Goal: Information Seeking & Learning: Learn about a topic

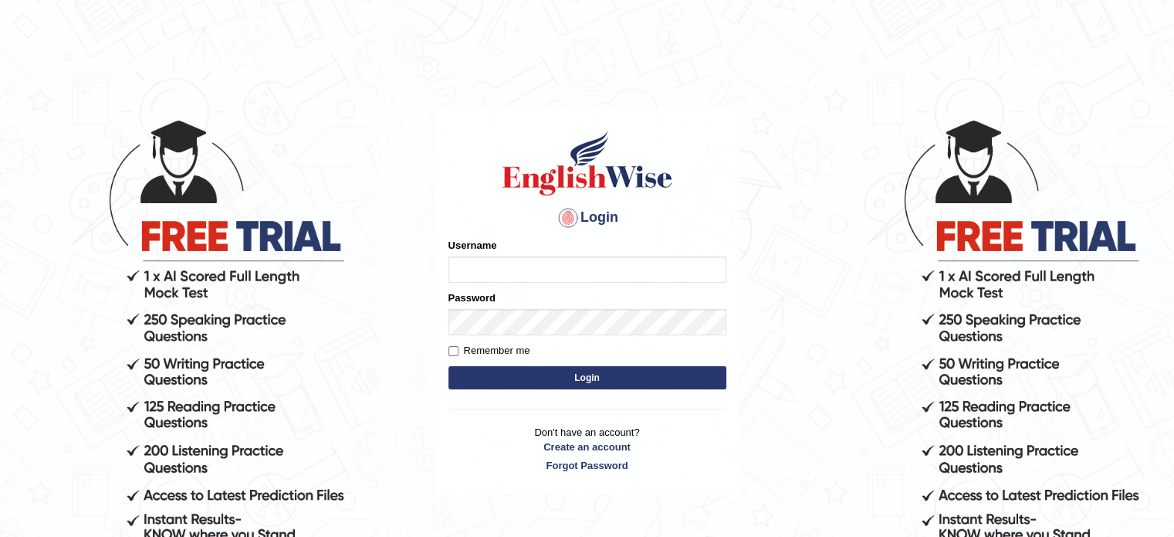
type input "Nigampatel"
drag, startPoint x: 0, startPoint y: 0, endPoint x: 591, endPoint y: 371, distance: 697.9
click at [591, 371] on button "Login" at bounding box center [588, 377] width 278 height 23
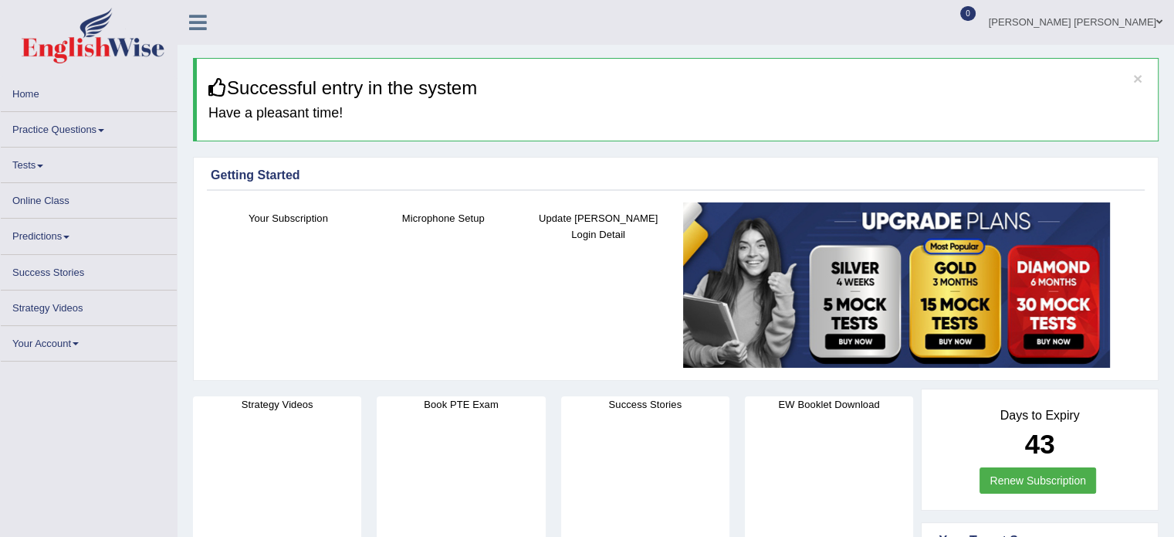
click at [103, 125] on link "Practice Questions" at bounding box center [89, 127] width 176 height 30
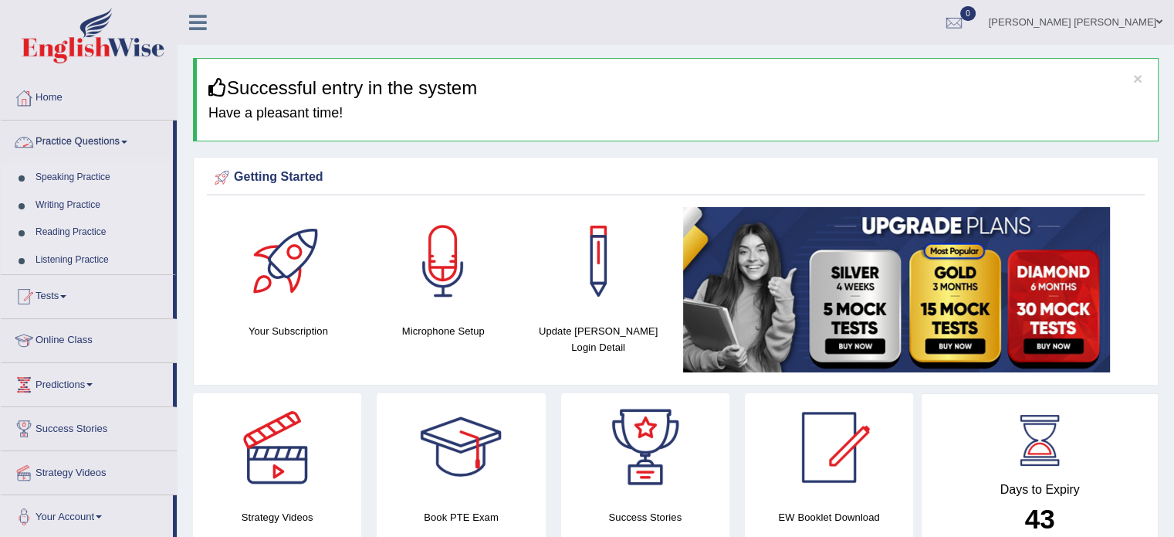
click at [128, 134] on link "Practice Questions" at bounding box center [87, 139] width 172 height 39
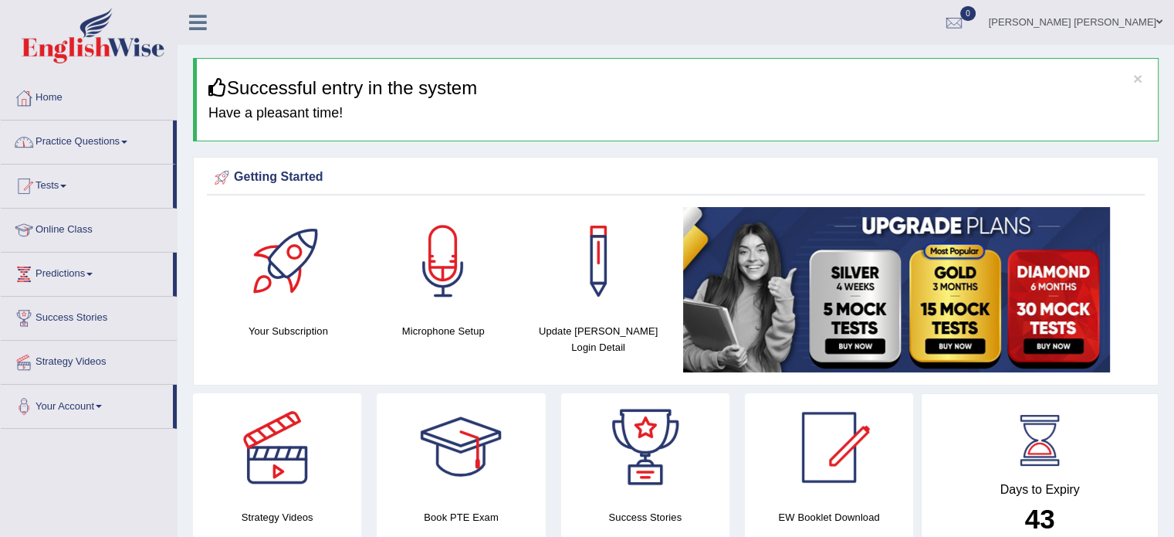
click at [128, 134] on link "Practice Questions" at bounding box center [87, 139] width 172 height 39
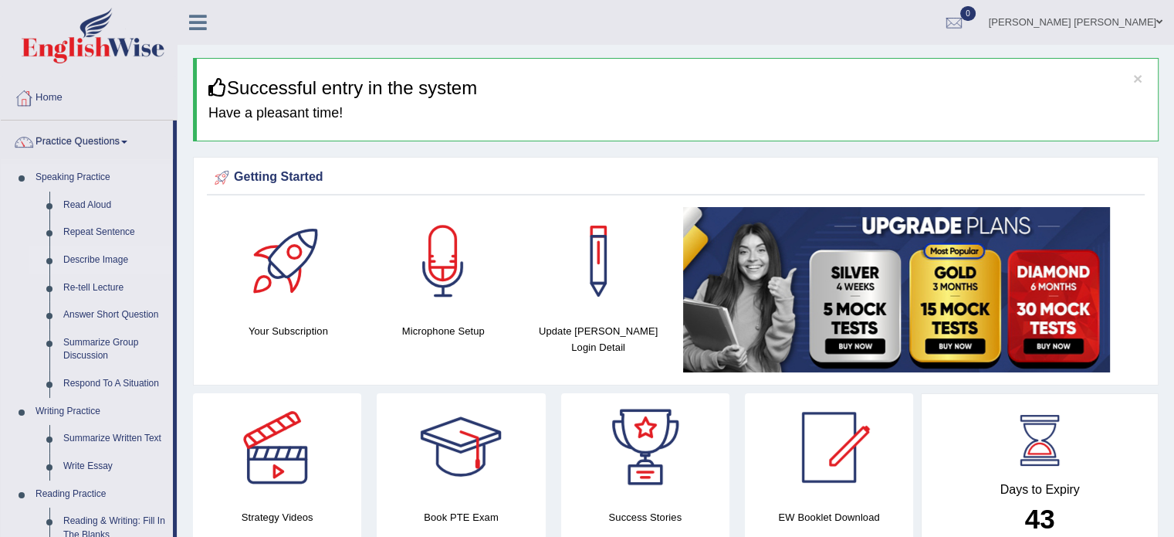
click at [89, 261] on link "Describe Image" at bounding box center [114, 260] width 117 height 28
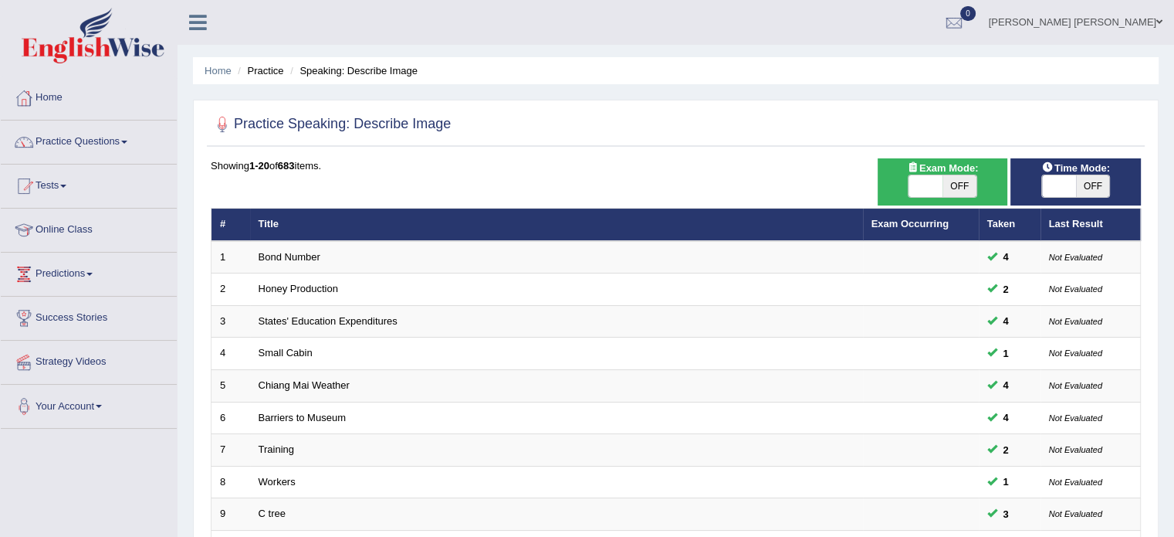
scroll to position [469, 0]
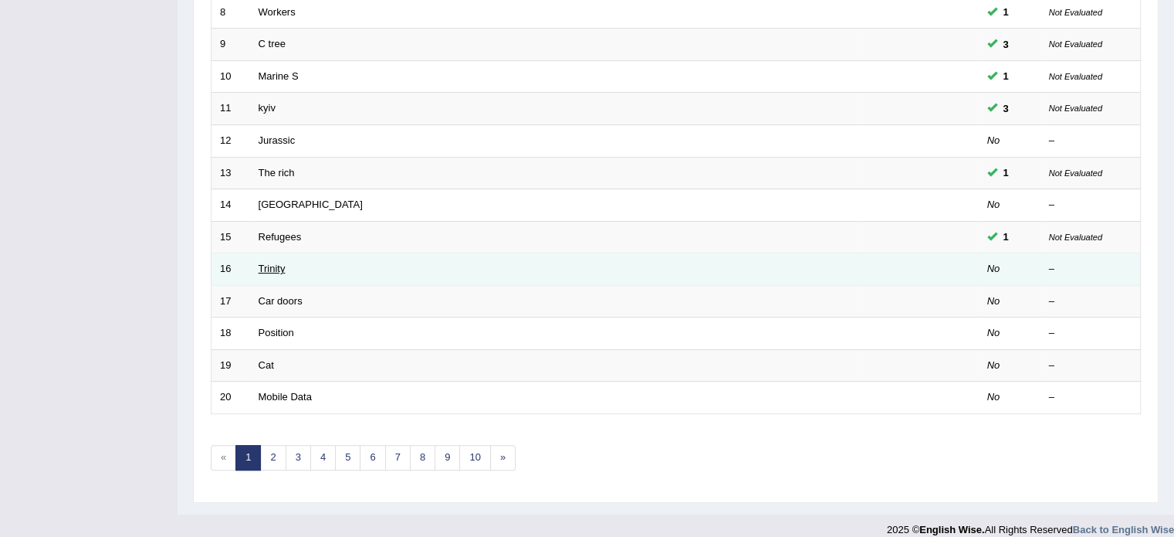
click at [272, 262] on link "Trinity" at bounding box center [272, 268] width 27 height 12
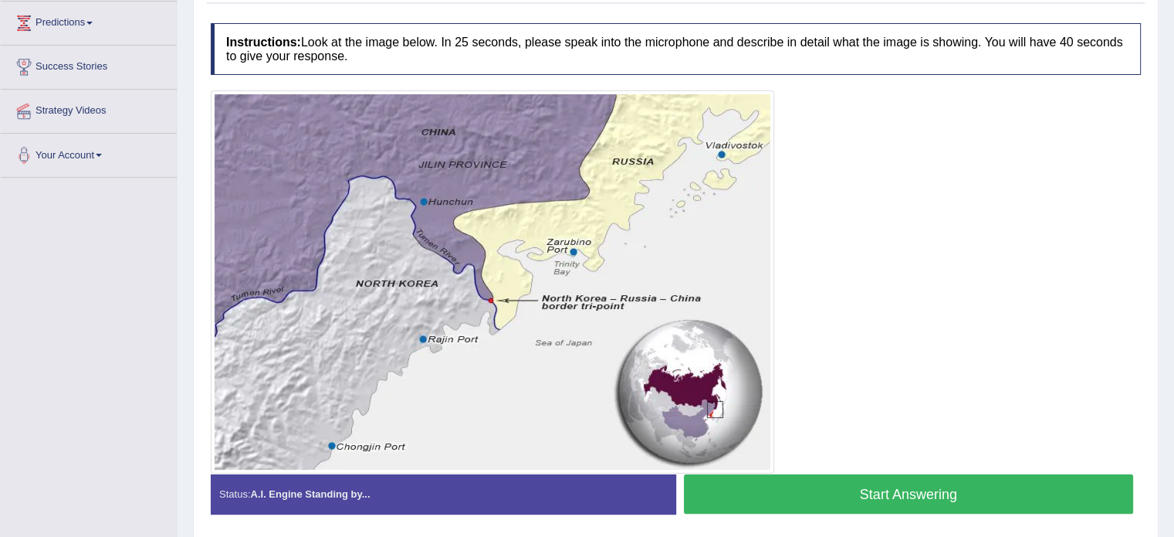
scroll to position [278, 0]
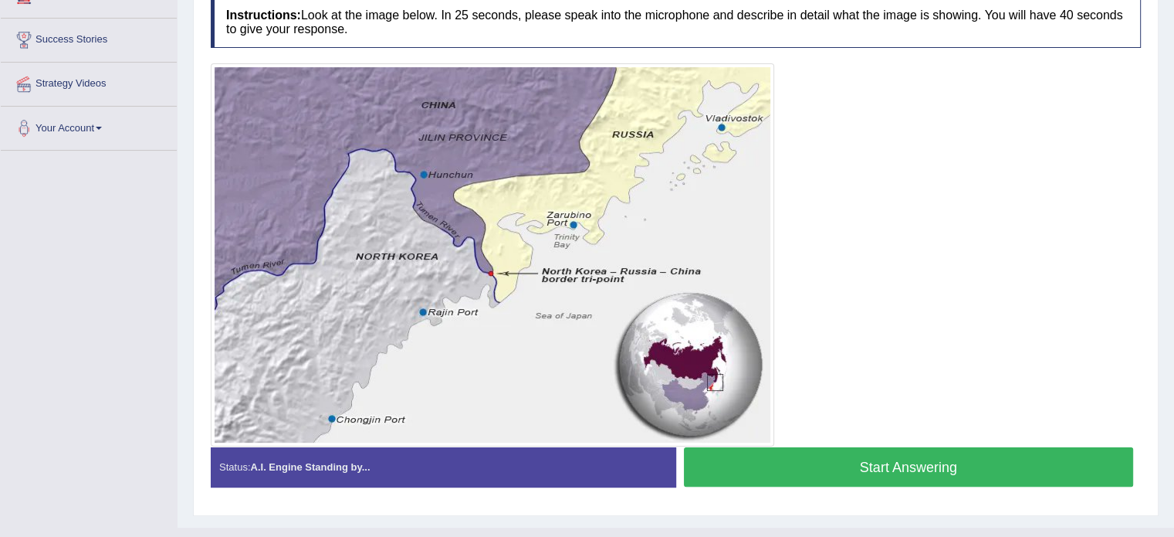
click at [877, 461] on button "Start Answering" at bounding box center [909, 466] width 450 height 39
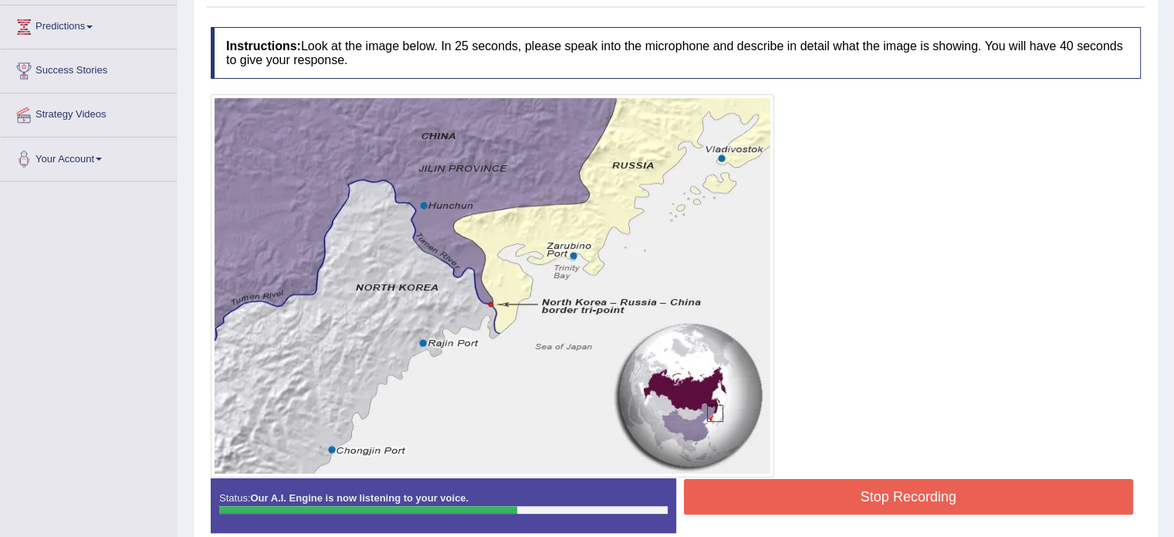
scroll to position [216, 0]
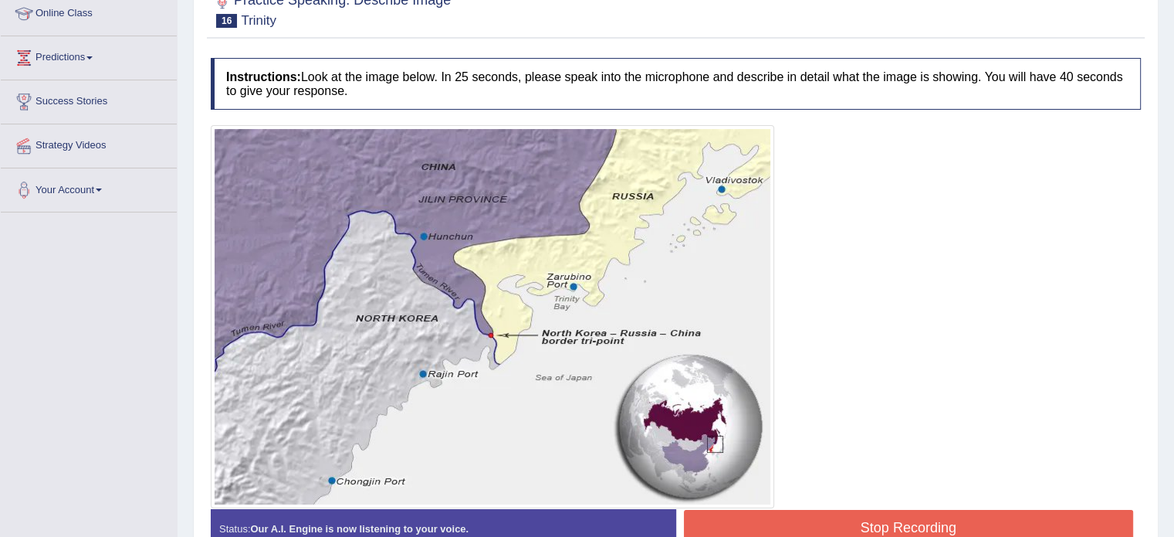
click at [870, 518] on button "Stop Recording" at bounding box center [909, 528] width 450 height 36
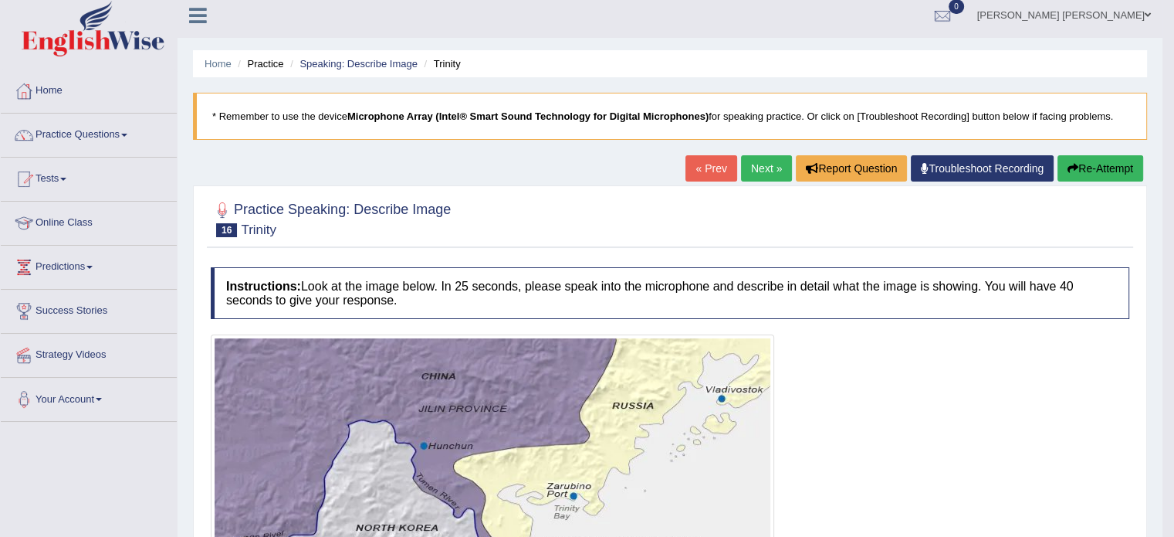
scroll to position [0, 0]
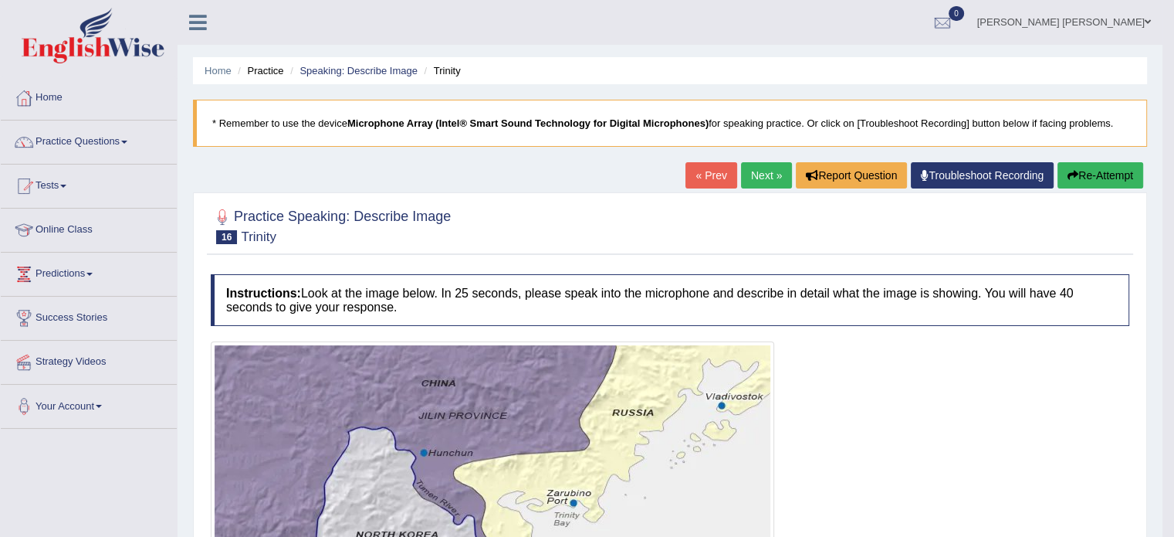
click at [744, 168] on link "Next »" at bounding box center [766, 175] width 51 height 26
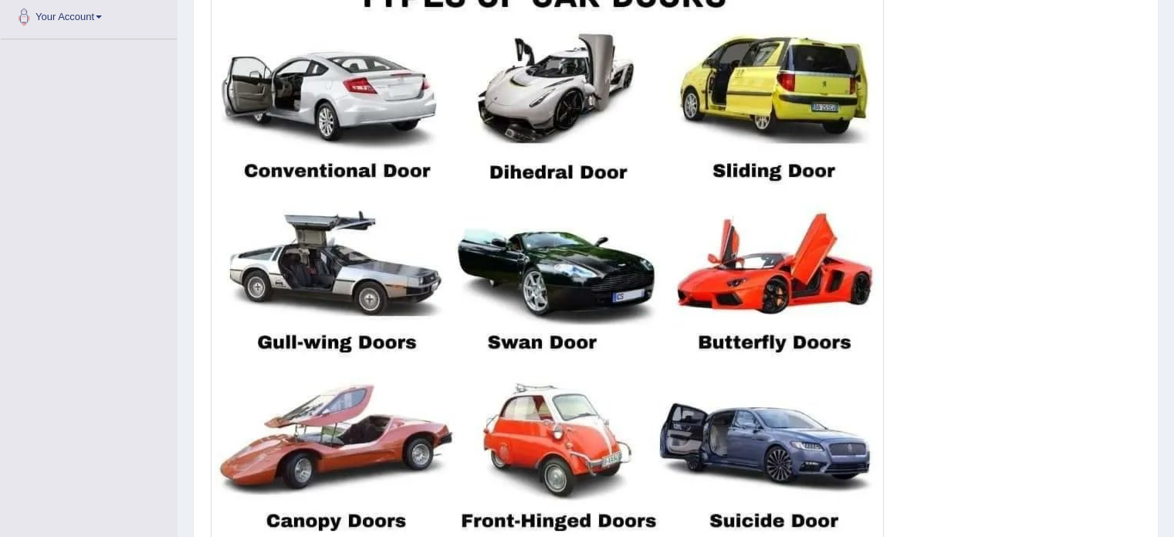
scroll to position [420, 0]
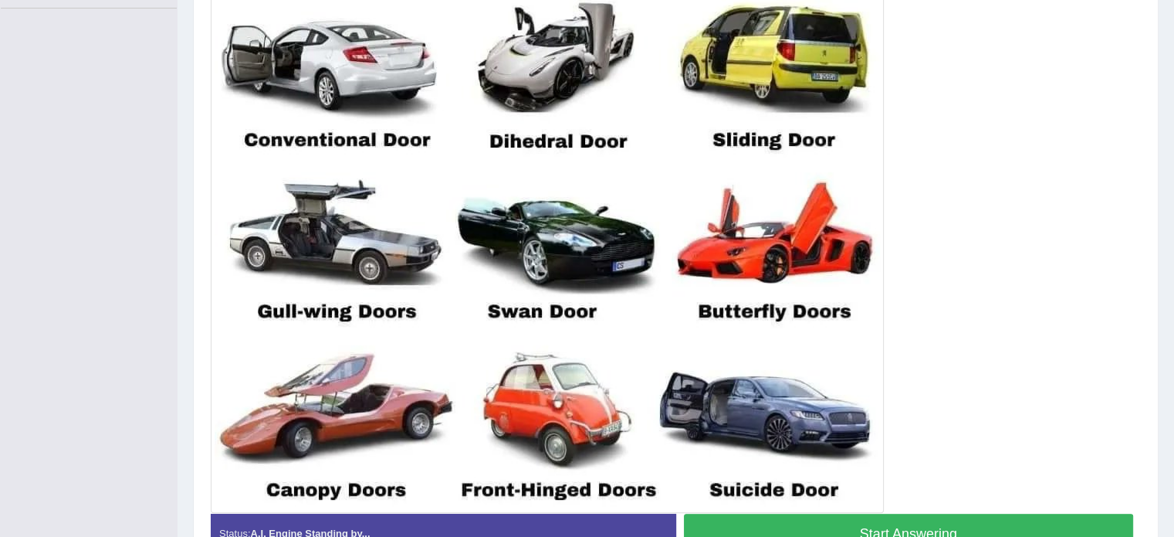
click at [735, 530] on button "Start Answering" at bounding box center [909, 532] width 450 height 39
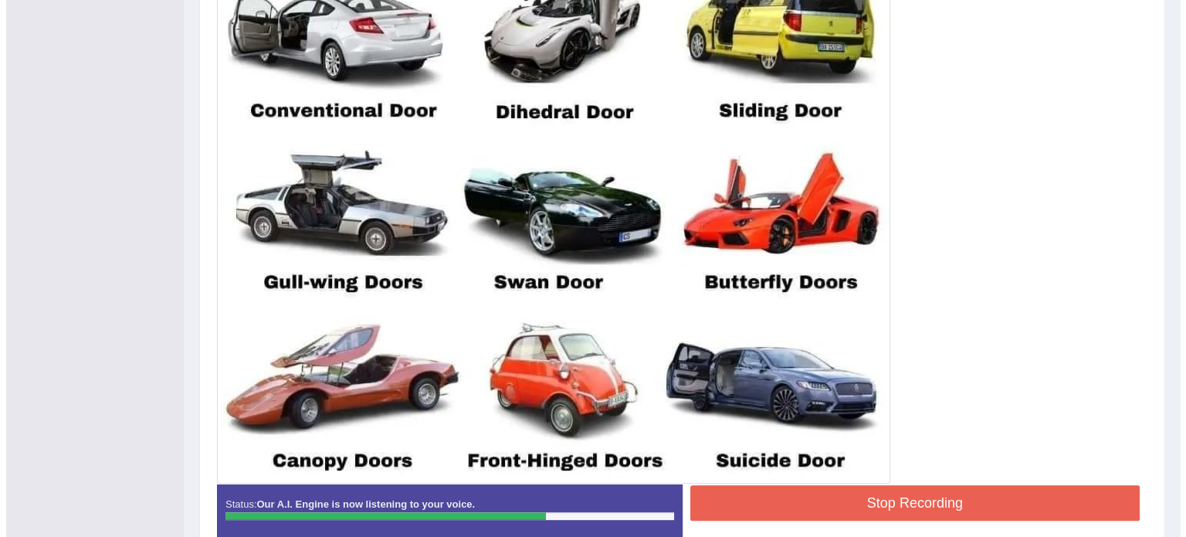
scroll to position [451, 0]
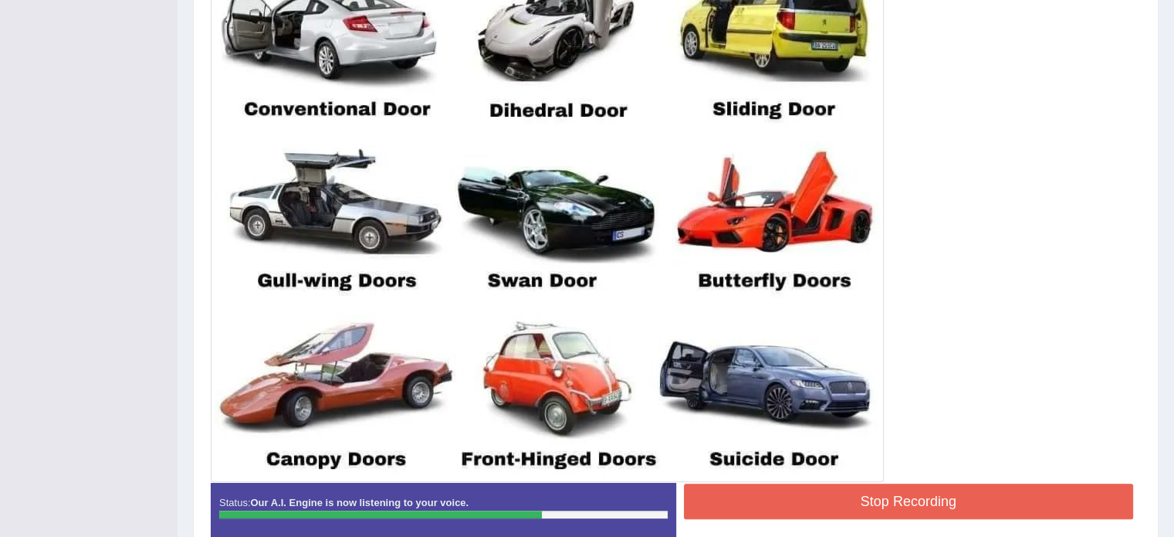
click at [754, 504] on button "Stop Recording" at bounding box center [909, 501] width 450 height 36
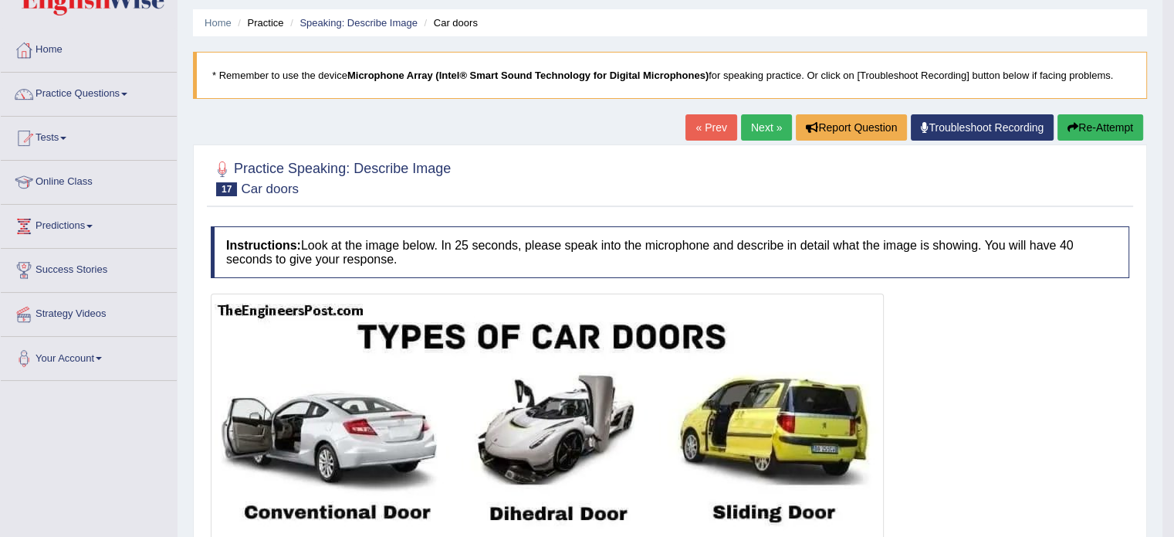
scroll to position [0, 0]
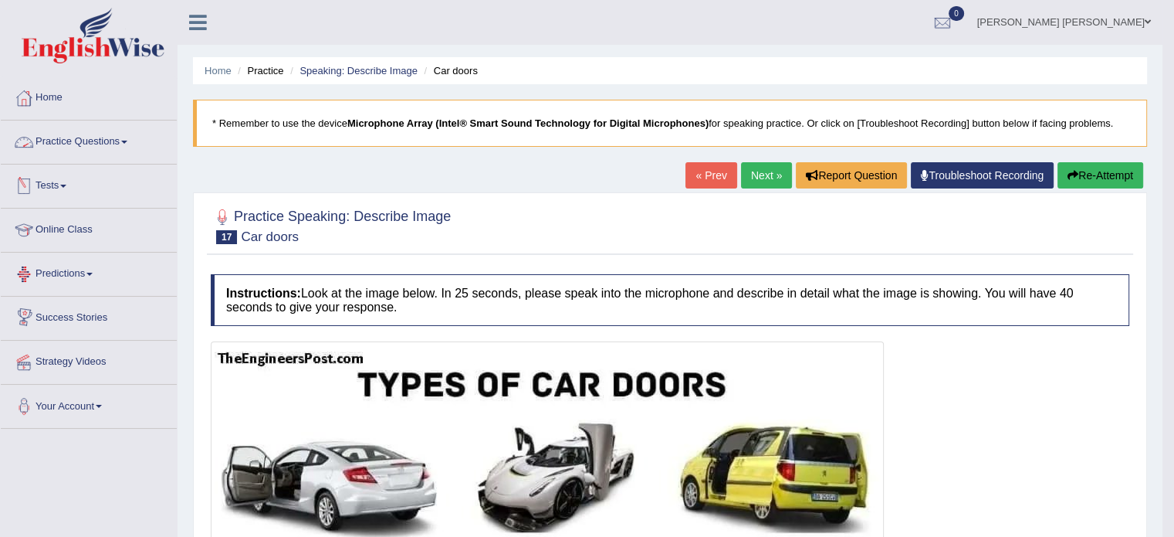
click at [131, 144] on link "Practice Questions" at bounding box center [89, 139] width 176 height 39
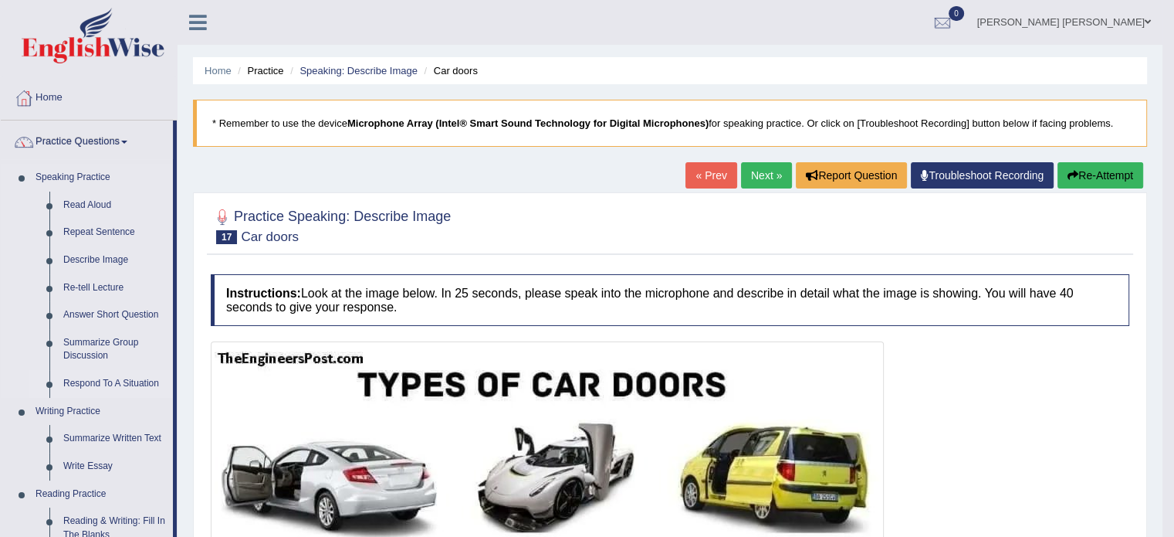
click at [114, 379] on link "Respond To A Situation" at bounding box center [114, 384] width 117 height 28
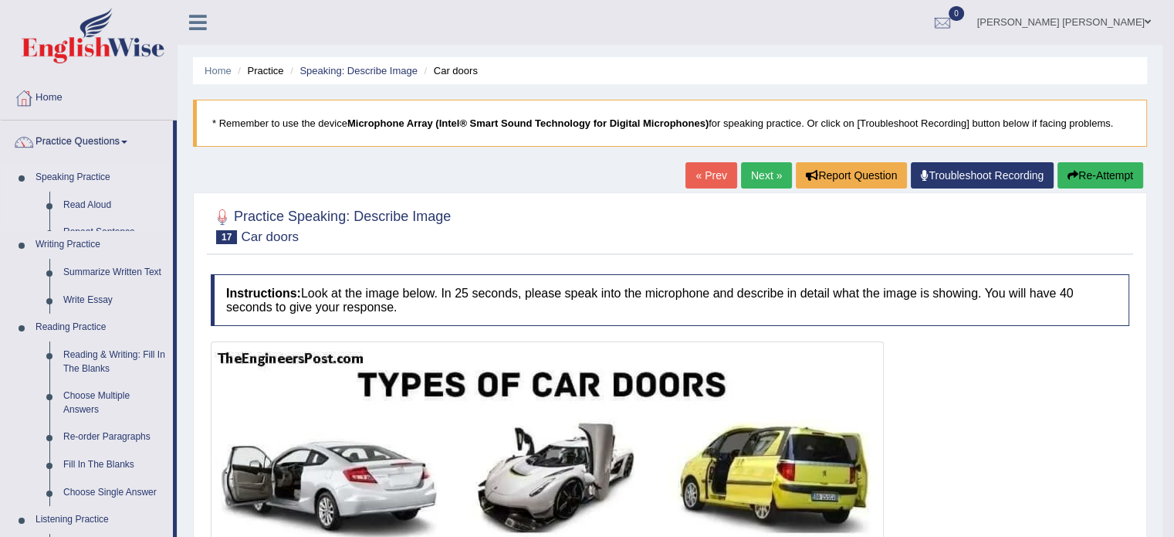
scroll to position [31, 0]
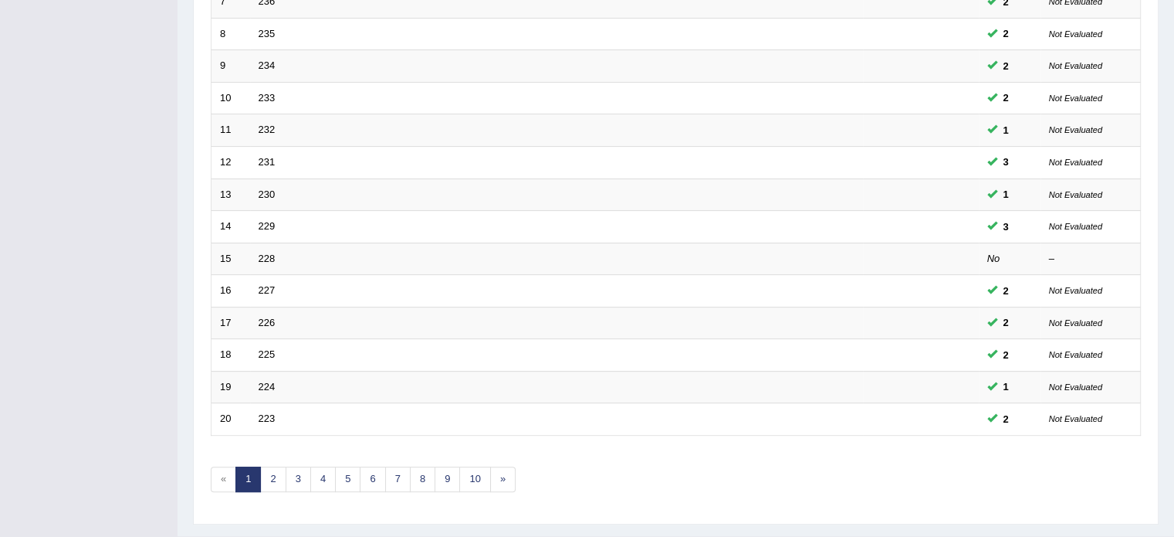
scroll to position [479, 0]
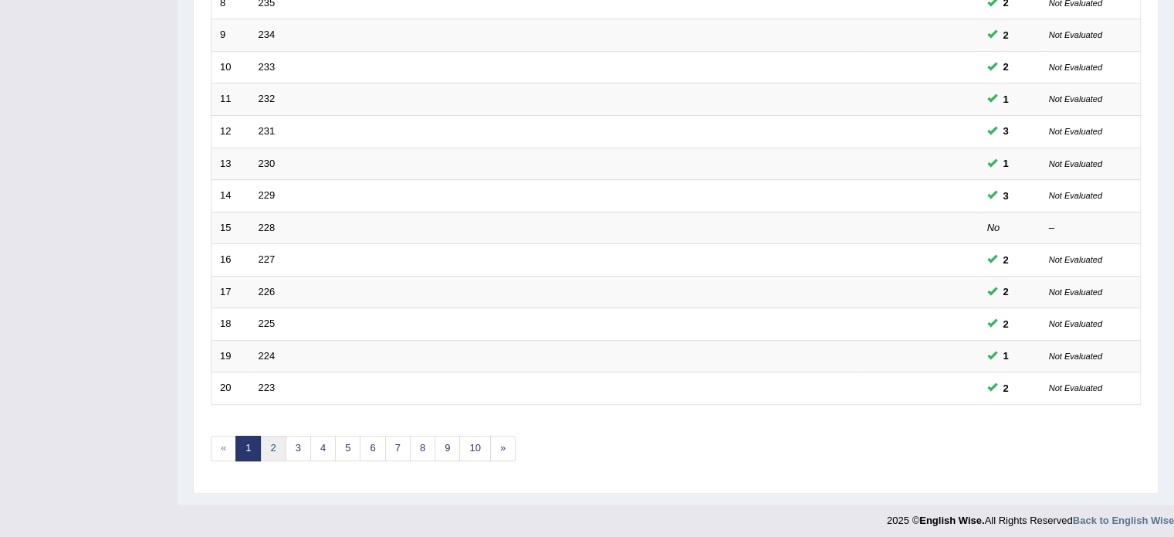
click at [270, 447] on link "2" at bounding box center [272, 447] width 25 height 25
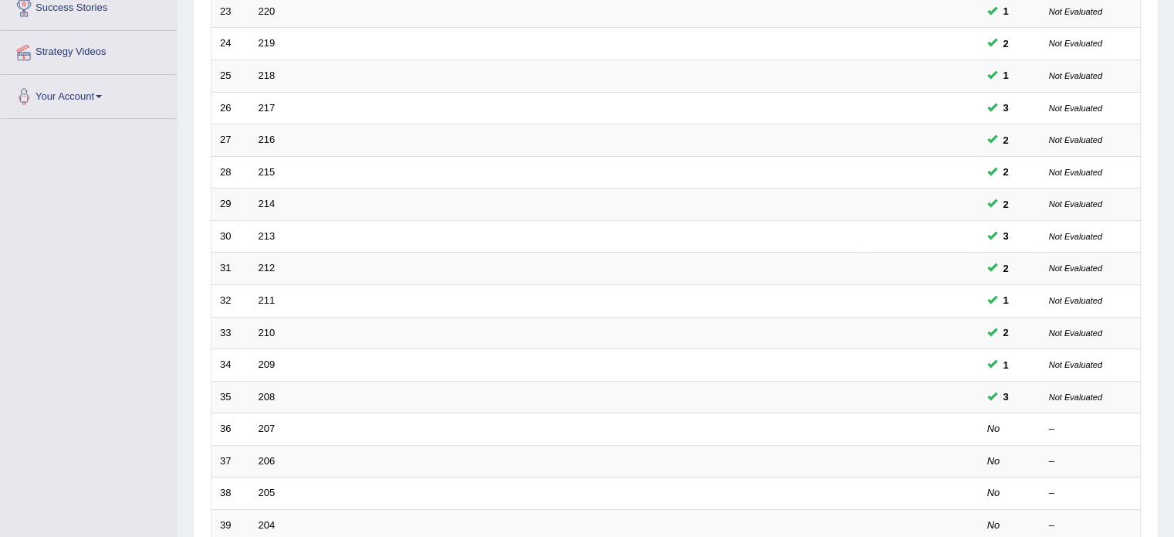
scroll to position [340, 0]
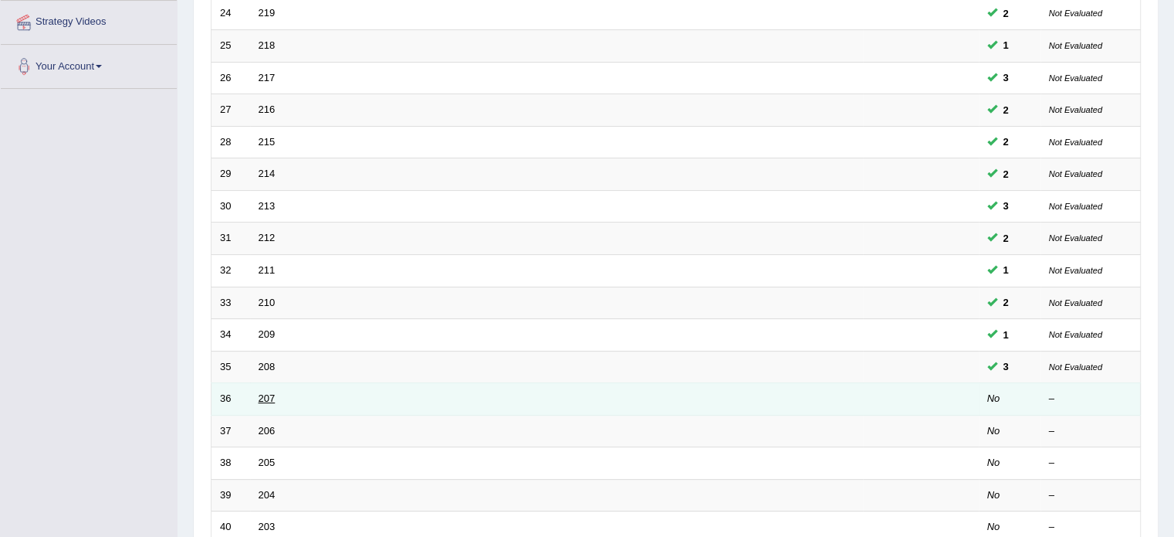
click at [268, 398] on link "207" at bounding box center [267, 398] width 17 height 12
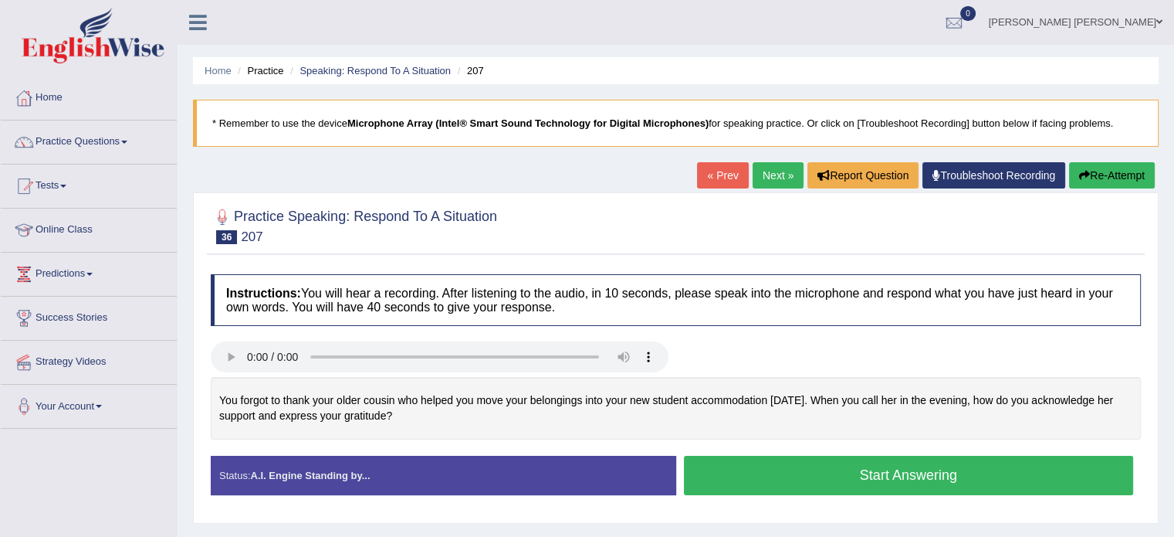
scroll to position [31, 0]
